Goal: Task Accomplishment & Management: Use online tool/utility

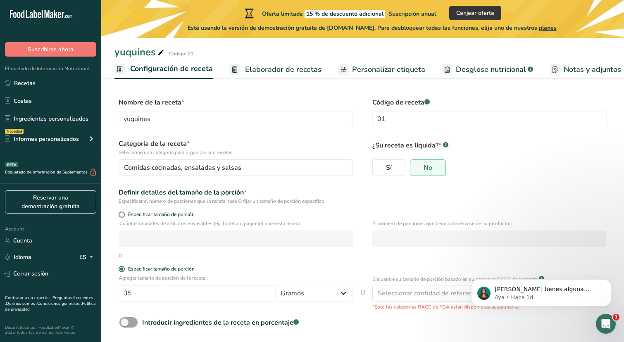
scroll to position [0, 3]
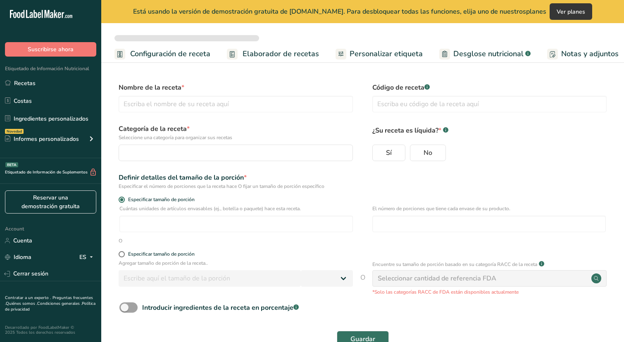
select select
click at [161, 109] on input "text" at bounding box center [236, 104] width 234 height 17
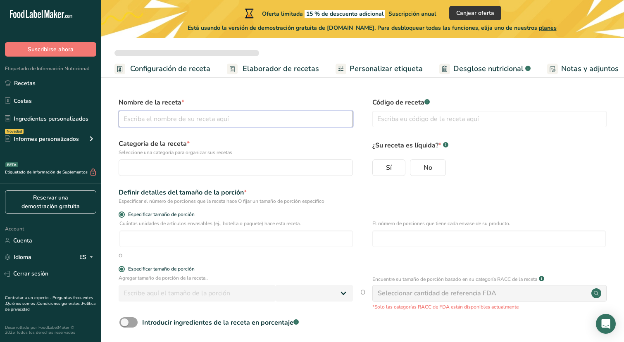
type input "yuquines"
type input "01"
radio input "true"
radio input "false"
radio input "true"
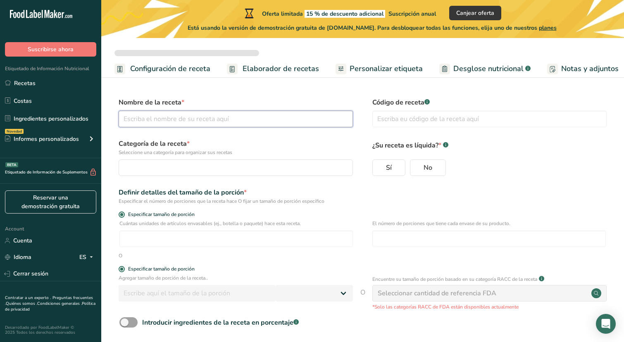
type input "35"
select select "0"
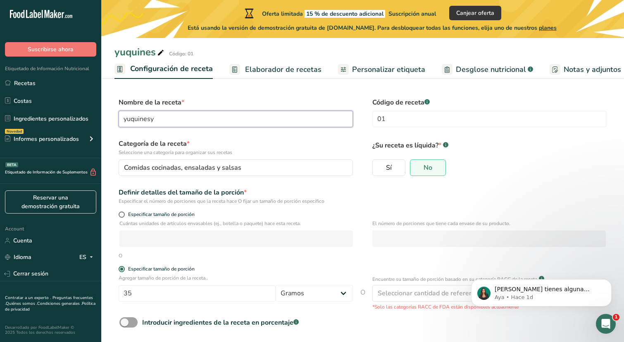
type input "yuquines"
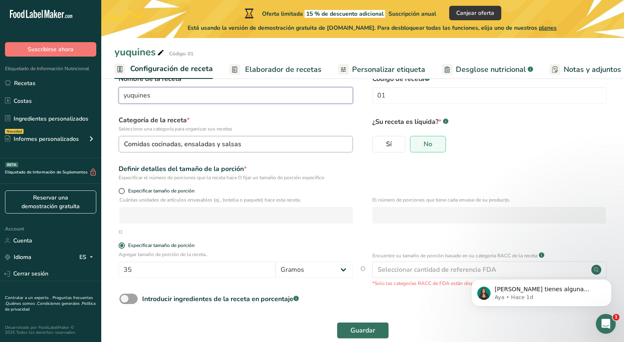
scroll to position [38, 0]
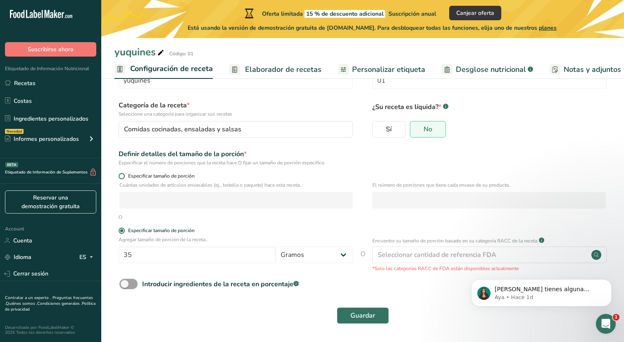
click at [122, 173] on span at bounding box center [122, 176] width 6 height 6
click at [122, 173] on input "Especificar tamaño de porción" at bounding box center [121, 175] width 5 height 5
radio input "true"
radio input "false"
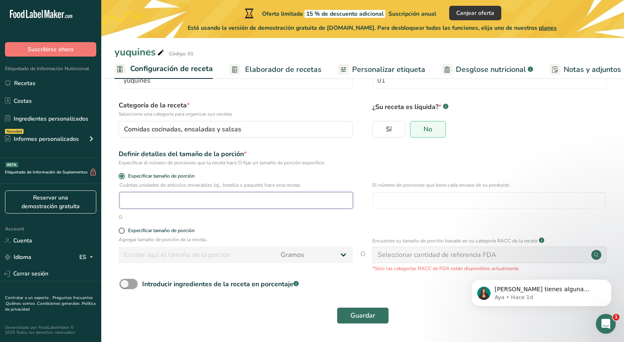
click at [145, 207] on input "number" at bounding box center [235, 200] width 233 height 17
click at [415, 202] on input "number" at bounding box center [488, 200] width 233 height 17
click at [297, 195] on input "number" at bounding box center [235, 200] width 233 height 17
click at [401, 195] on input "number" at bounding box center [488, 200] width 233 height 17
type input "8"
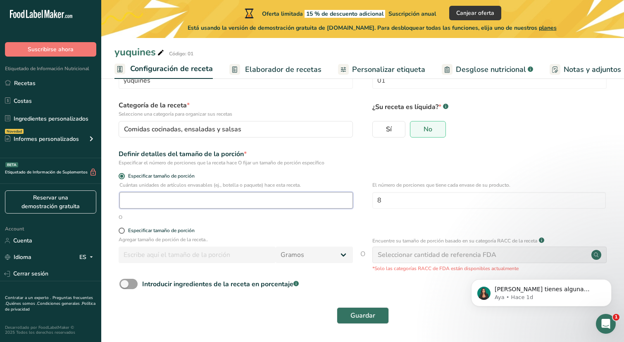
click at [286, 206] on input "number" at bounding box center [235, 200] width 233 height 17
type input "70"
click at [275, 234] on div "Especificar tamaño de porción" at bounding box center [236, 232] width 234 height 8
click at [608, 284] on button "Dismiss notification" at bounding box center [608, 281] width 11 height 11
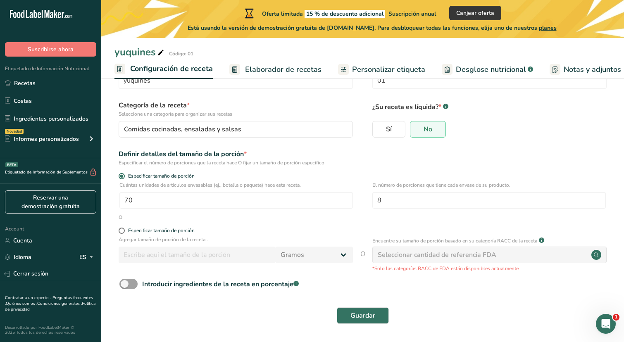
click at [307, 71] on span "Elaborador de recetas" at bounding box center [283, 69] width 76 height 11
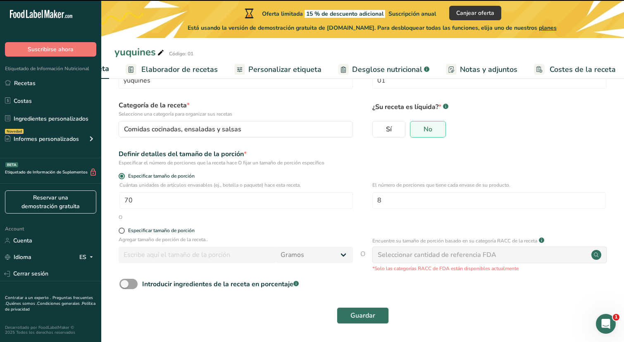
click at [358, 325] on div "Guardar" at bounding box center [362, 315] width 496 height 26
click at [361, 317] on span "Guardar" at bounding box center [362, 316] width 25 height 10
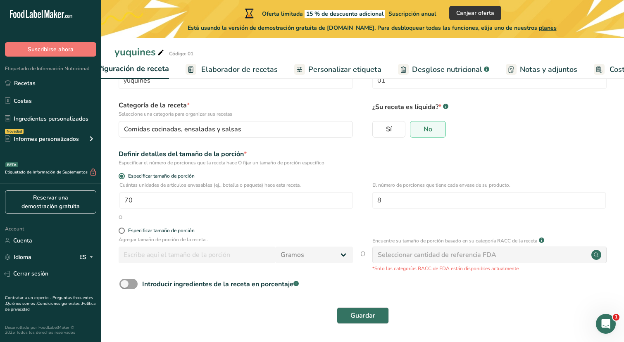
scroll to position [0, 0]
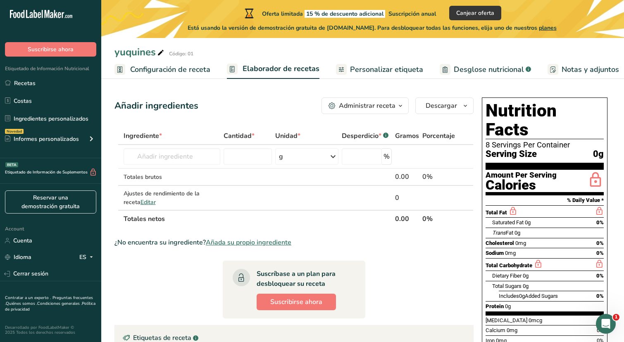
click at [364, 75] on link "Personalizar etiqueta" at bounding box center [379, 69] width 87 height 19
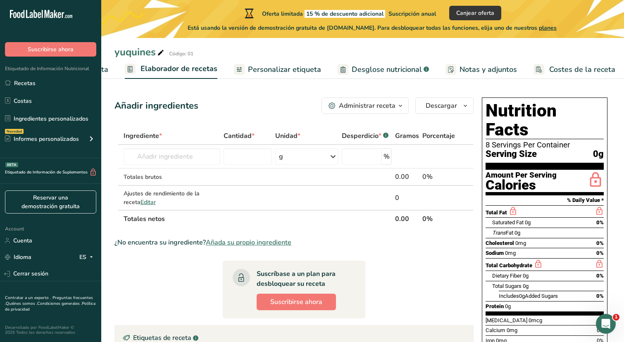
scroll to position [0, 104]
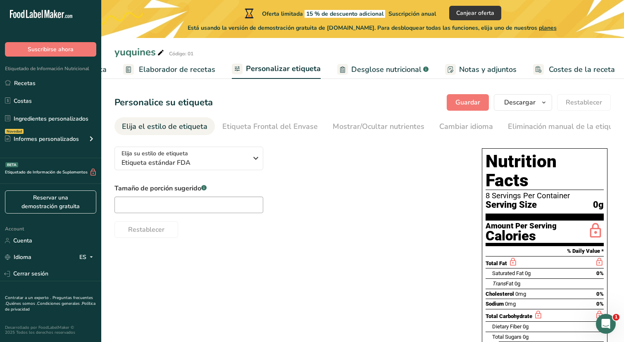
click at [360, 66] on span "Desglose nutricional" at bounding box center [386, 69] width 70 height 11
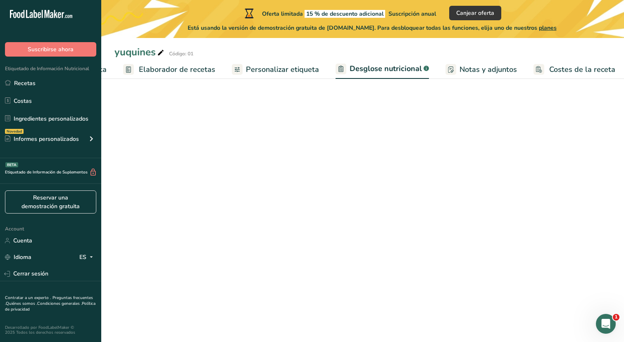
scroll to position [0, 103]
select select "Calories"
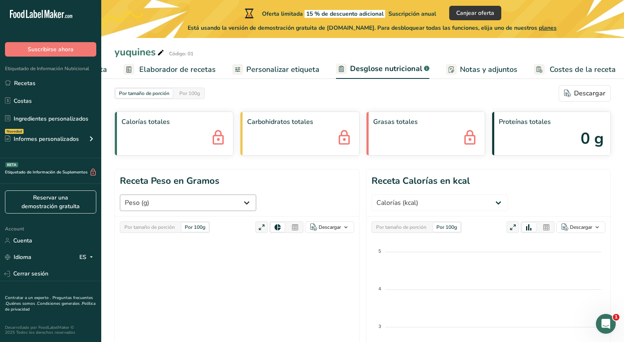
scroll to position [0, 0]
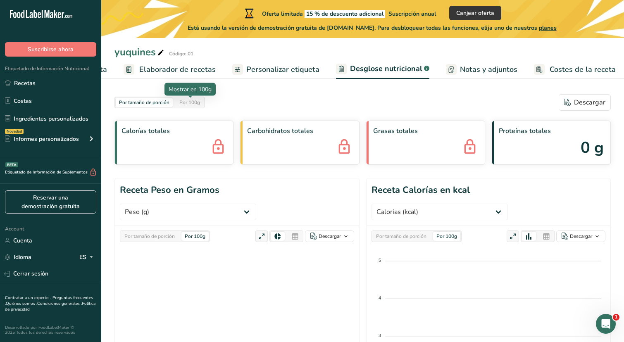
click at [191, 105] on div "Por 100g" at bounding box center [189, 102] width 27 height 9
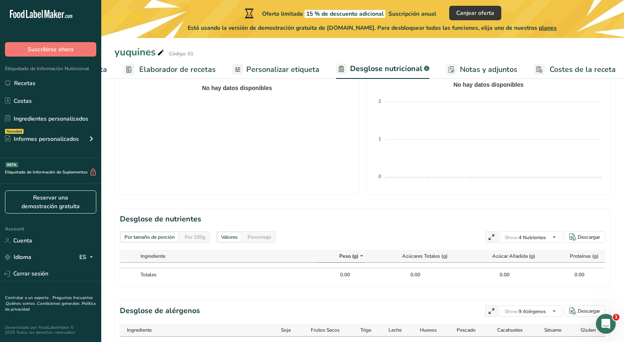
scroll to position [283, 0]
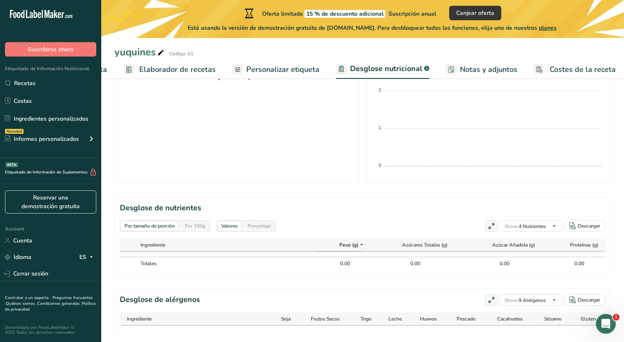
click at [271, 76] on link "Personalizar etiqueta" at bounding box center [275, 69] width 87 height 19
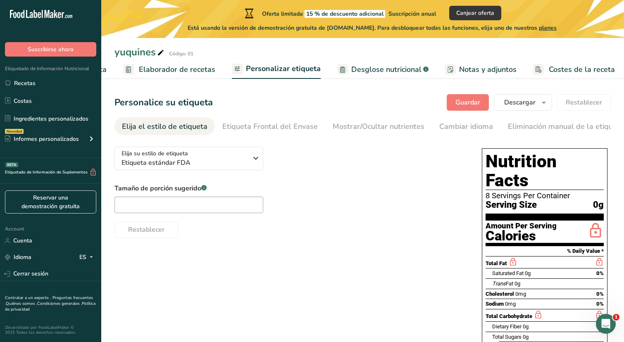
click at [466, 70] on span "Notas y adjuntos" at bounding box center [487, 69] width 57 height 11
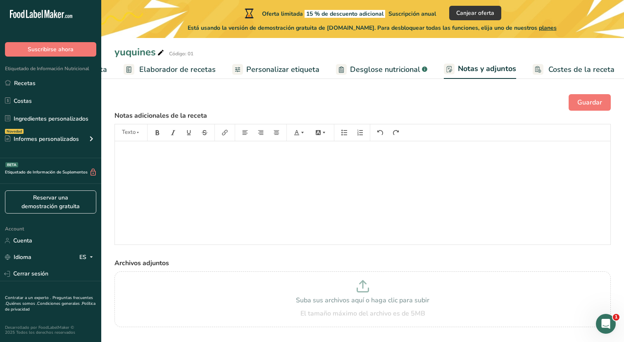
click at [409, 70] on span "Desglose nutricional" at bounding box center [385, 69] width 70 height 11
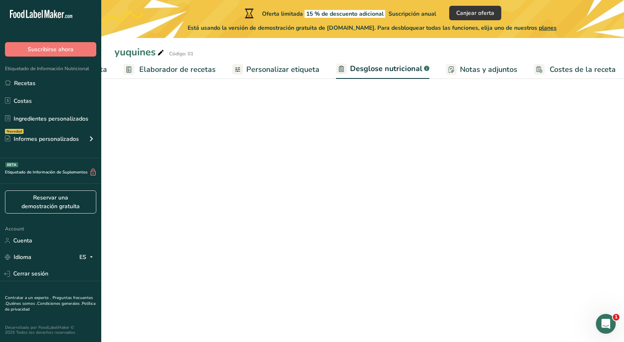
scroll to position [0, 103]
select select "Calories"
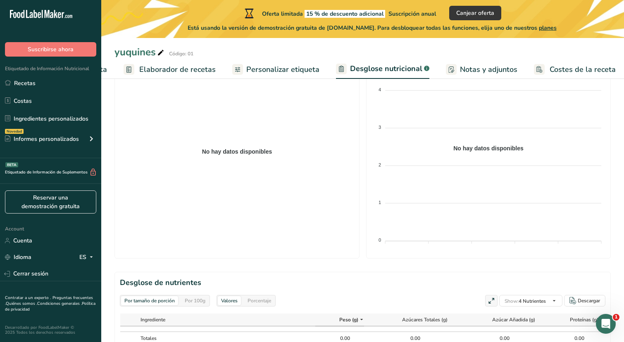
scroll to position [283, 0]
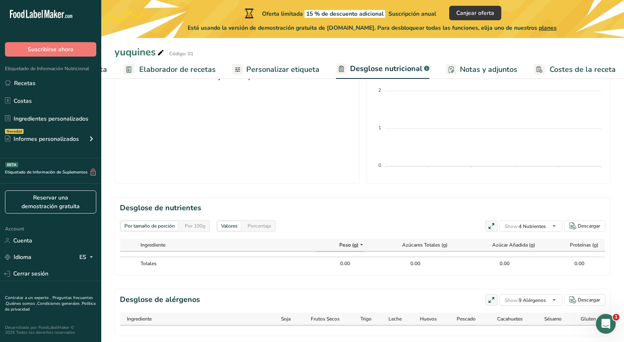
click at [463, 67] on span "Notas y adjuntos" at bounding box center [488, 69] width 57 height 11
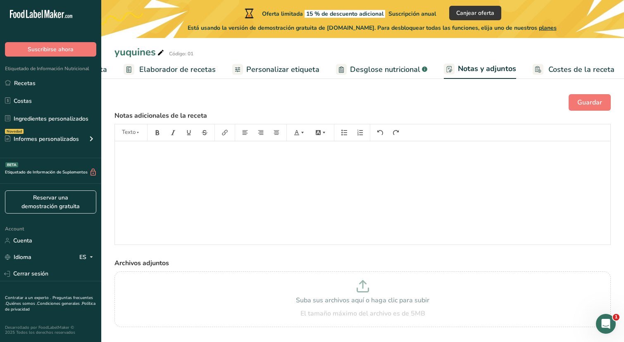
click at [549, 68] on span "Costes de la receta" at bounding box center [581, 69] width 66 height 11
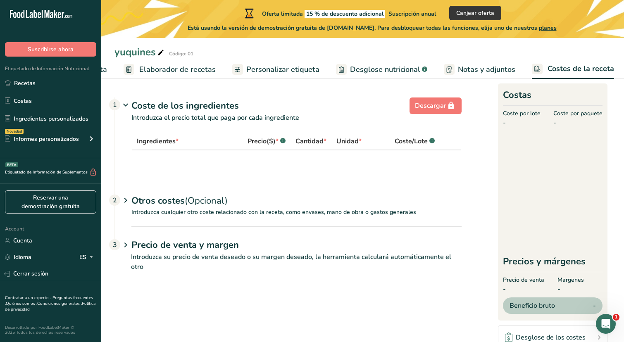
click at [475, 68] on span "Notas y adjuntos" at bounding box center [486, 69] width 57 height 11
click at [164, 69] on span "Configuración de receta" at bounding box center [170, 69] width 80 height 11
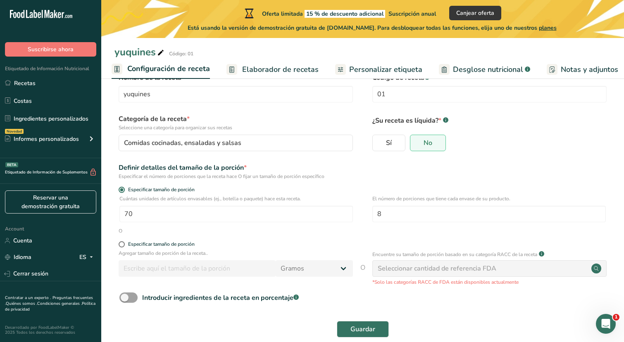
scroll to position [38, 0]
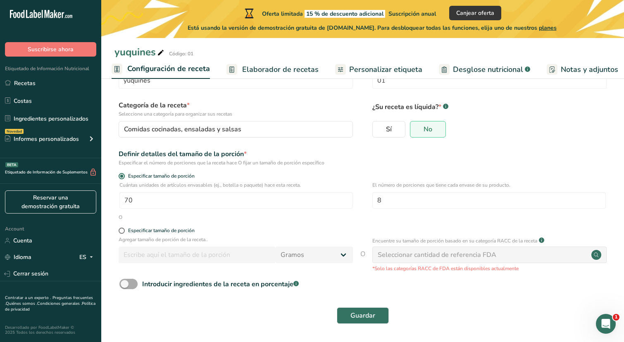
click at [127, 285] on span at bounding box center [128, 284] width 18 height 10
click at [125, 285] on input "Introducir ingredientes de la receta en porcentaje .a-a{fill:#347362;}.b-a{fill…" at bounding box center [121, 283] width 5 height 5
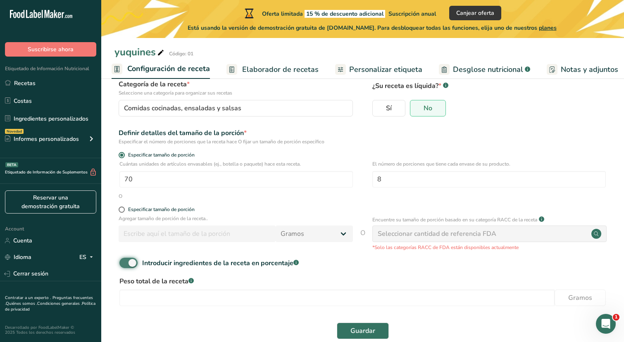
scroll to position [75, 0]
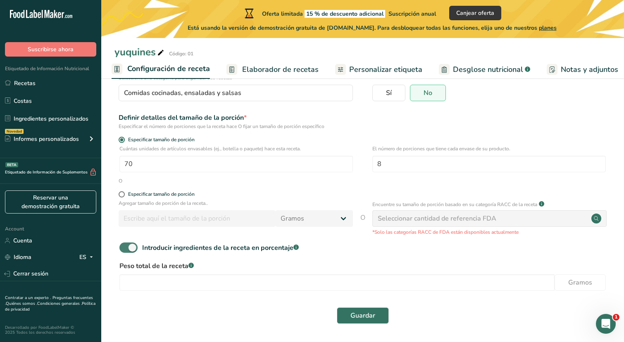
click at [127, 250] on span at bounding box center [128, 247] width 18 height 10
click at [125, 250] on input "Introducir ingredientes de la receta en porcentaje .a-a{fill:#347362;}.b-a{fill…" at bounding box center [121, 247] width 5 height 5
checkbox input "false"
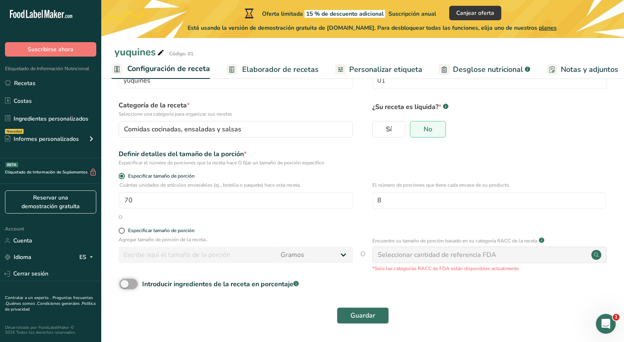
scroll to position [38, 0]
click at [253, 66] on span "Elaborador de recetas" at bounding box center [280, 69] width 76 height 11
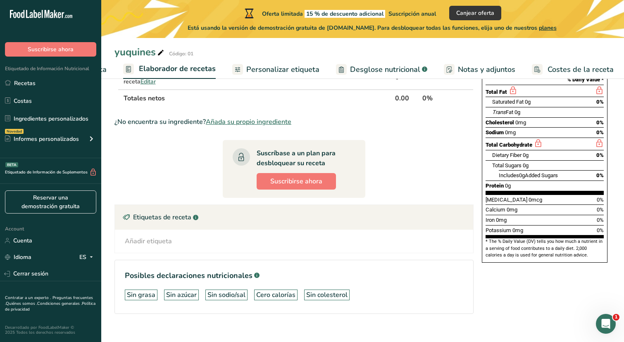
scroll to position [132, 0]
